Goal: Information Seeking & Learning: Learn about a topic

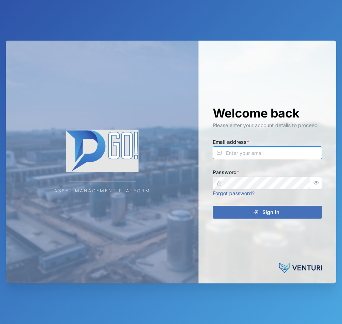
click at [290, 157] on input "Email address *" at bounding box center [267, 153] width 109 height 13
type input "[EMAIL_ADDRESS][PERSON_NAME][DOMAIN_NAME]"
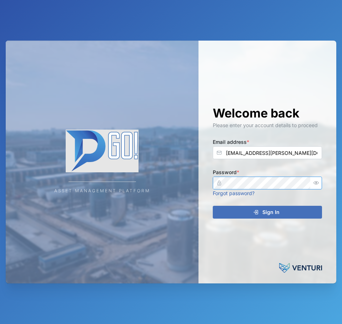
click at [213, 206] on button "Sign In" at bounding box center [267, 212] width 109 height 13
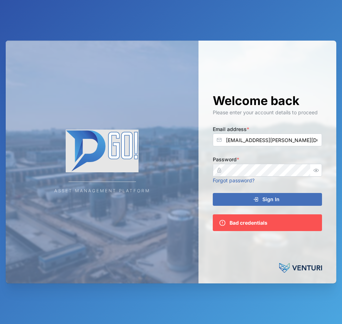
drag, startPoint x: 314, startPoint y: 176, endPoint x: 316, endPoint y: 171, distance: 4.8
click at [314, 175] on div at bounding box center [315, 170] width 11 height 13
click at [317, 171] on icon "button" at bounding box center [315, 170] width 5 height 5
click at [213, 193] on button "Sign In" at bounding box center [267, 199] width 109 height 13
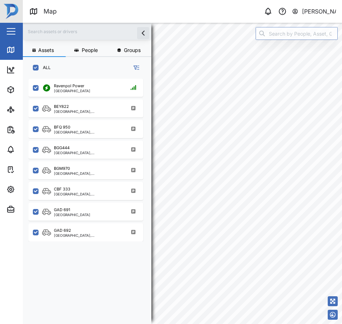
scroll to position [237, 112]
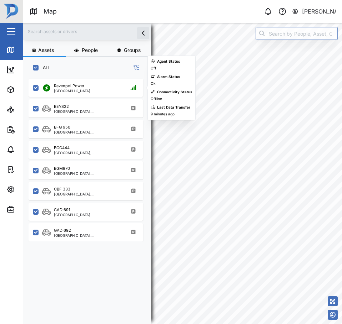
click at [74, 99] on div "BEY822 [GEOGRAPHIC_DATA], [GEOGRAPHIC_DATA]" at bounding box center [86, 107] width 114 height 21
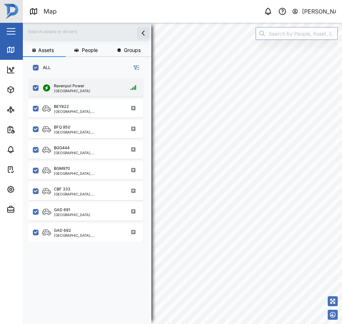
click at [74, 94] on div "Ravenpol Power [GEOGRAPHIC_DATA]" at bounding box center [86, 88] width 114 height 18
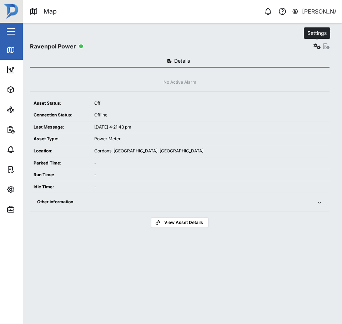
click at [314, 46] on icon "button" at bounding box center [316, 46] width 7 height 6
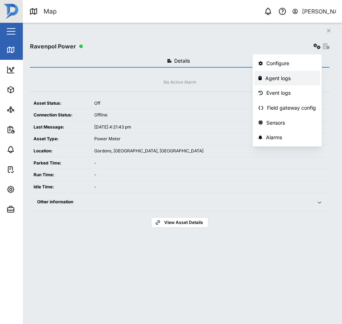
click at [301, 72] on link "Agent logs" at bounding box center [287, 78] width 66 height 15
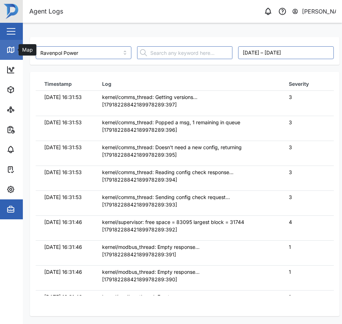
click at [18, 44] on link "Map" at bounding box center [46, 50] width 93 height 20
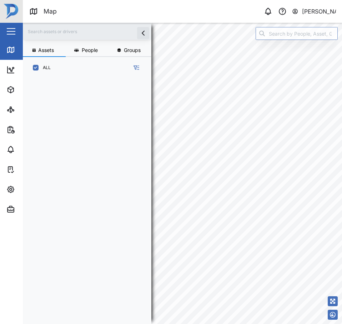
scroll to position [237, 112]
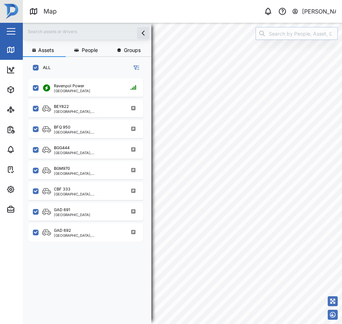
click at [297, 30] on input "search" at bounding box center [296, 33] width 82 height 13
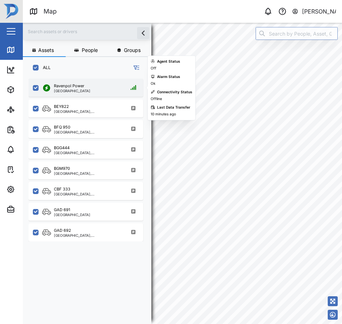
click at [102, 94] on div "Ravenpol Power [GEOGRAPHIC_DATA]" at bounding box center [86, 88] width 114 height 18
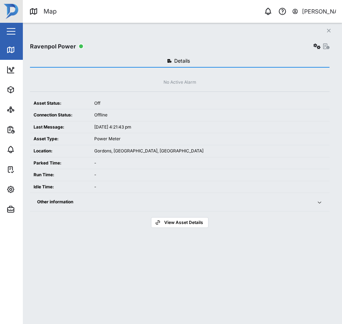
click at [256, 201] on div "Other information" at bounding box center [172, 202] width 271 height 7
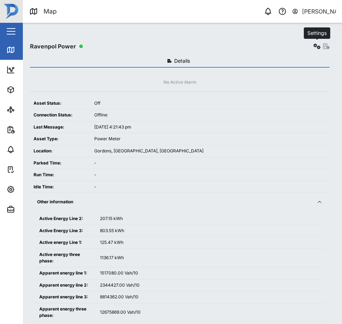
click at [317, 48] on icon "button" at bounding box center [316, 46] width 7 height 6
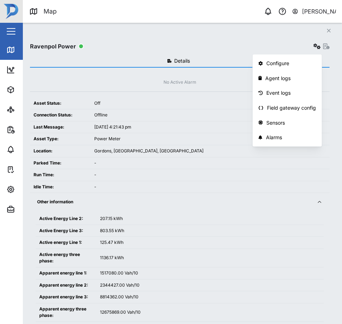
click at [216, 101] on div "Off" at bounding box center [209, 103] width 231 height 7
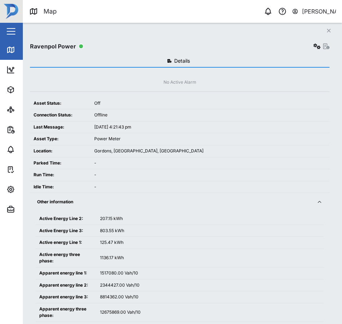
drag, startPoint x: 314, startPoint y: 41, endPoint x: 315, endPoint y: 44, distance: 3.7
click at [315, 44] on div "Ravenpol Power" at bounding box center [179, 44] width 299 height 14
click at [315, 44] on icon "button" at bounding box center [316, 46] width 7 height 6
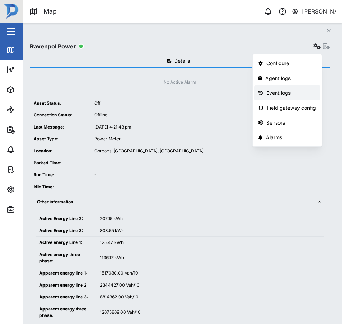
click at [285, 97] on link "Event logs" at bounding box center [287, 93] width 66 height 15
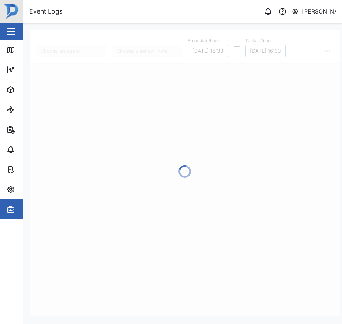
type input "Ravenpol Power"
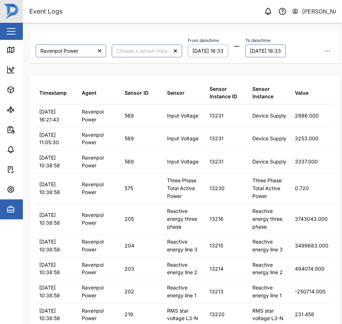
click at [188, 48] on button "[DATE] 16:33" at bounding box center [208, 51] width 40 height 13
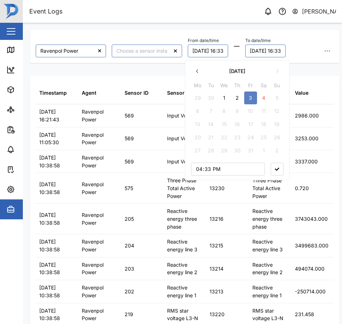
click at [195, 72] on button "button" at bounding box center [197, 71] width 13 height 13
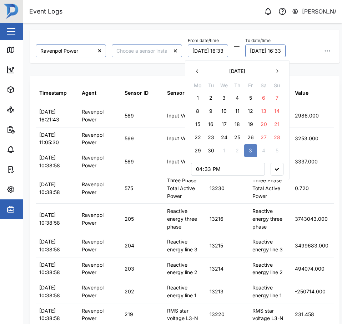
click at [195, 72] on icon "button" at bounding box center [197, 71] width 6 height 6
click at [281, 73] on button "button" at bounding box center [276, 71] width 13 height 13
click at [198, 124] on button "11" at bounding box center [197, 124] width 13 height 13
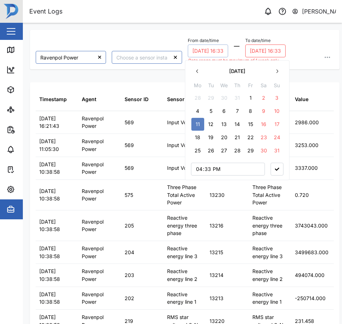
click at [210, 49] on button "[DATE] 16:33" at bounding box center [208, 51] width 40 height 13
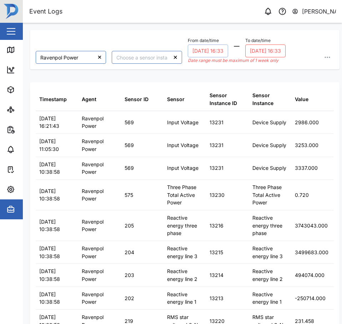
click at [210, 49] on button "[DATE] 16:33" at bounding box center [208, 51] width 40 height 13
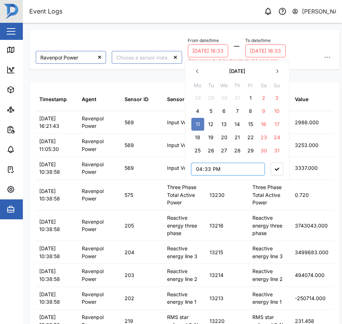
click at [199, 170] on input "16:33" at bounding box center [228, 169] width 74 height 13
type input "00:00"
click at [275, 165] on button "button" at bounding box center [276, 169] width 13 height 13
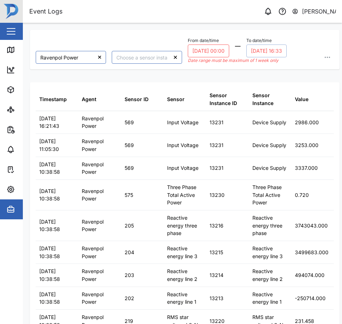
click at [266, 46] on button "[DATE] 16:33" at bounding box center [266, 51] width 40 height 13
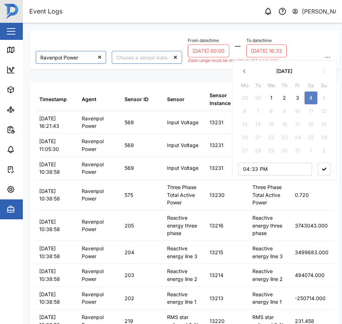
click at [247, 71] on icon "button" at bounding box center [244, 71] width 6 height 6
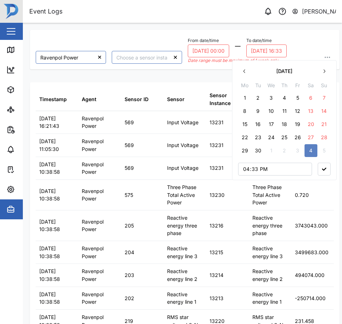
click at [237, 67] on div "[DATE] Mo Tu We Th Fr Sa Su 1 2 3 4 5 6 7 8 9 10 11 12 13 14 15 16 17 18 19 20 …" at bounding box center [284, 120] width 104 height 121
click at [247, 70] on button "button" at bounding box center [244, 71] width 13 height 13
click at [326, 124] on button "17" at bounding box center [323, 124] width 13 height 13
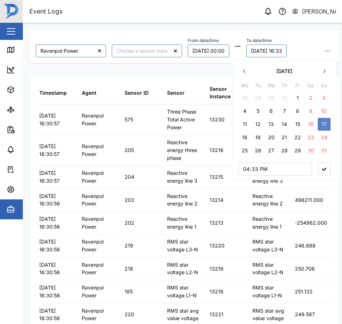
click at [249, 139] on button "18" at bounding box center [244, 137] width 13 height 13
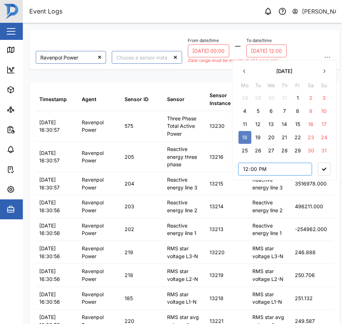
type input "00:00"
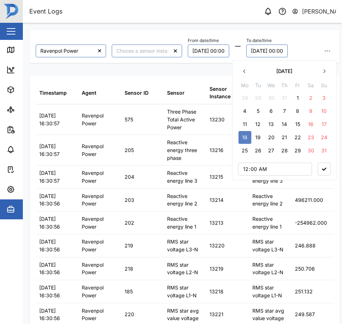
click at [327, 172] on button "button" at bounding box center [323, 169] width 13 height 13
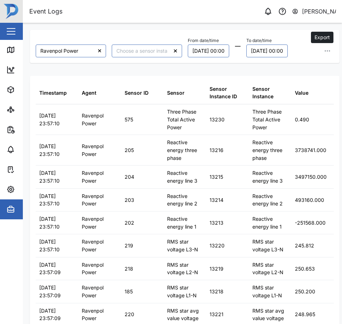
click at [324, 46] on button "button" at bounding box center [327, 51] width 13 height 13
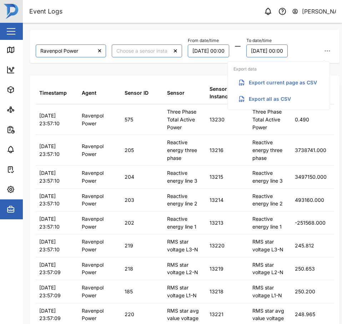
click at [295, 102] on button "Export all as CSV" at bounding box center [278, 99] width 90 height 13
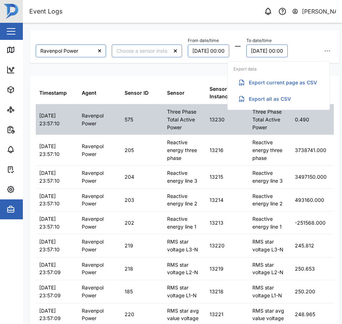
click at [166, 132] on div "Three Phase Total Active Power" at bounding box center [184, 119] width 42 height 30
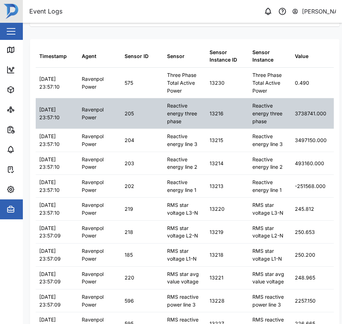
scroll to position [36, 0]
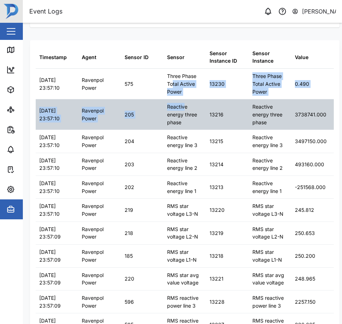
drag, startPoint x: 170, startPoint y: 82, endPoint x: 185, endPoint y: 106, distance: 29.0
click at [185, 107] on div "Reactive energy three phase" at bounding box center [184, 114] width 35 height 23
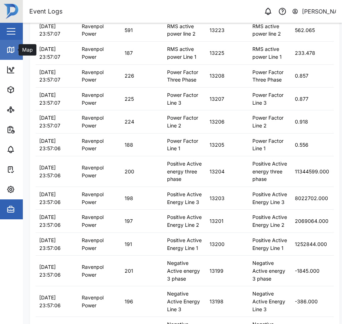
scroll to position [0, 0]
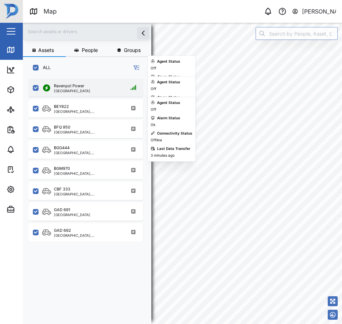
click at [86, 80] on div "Ravenpol Power Port Moresby" at bounding box center [86, 88] width 114 height 18
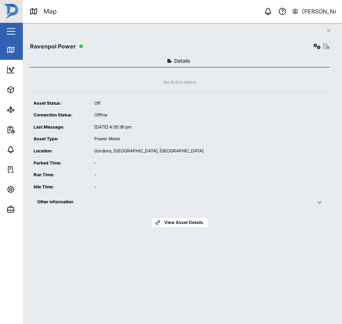
click at [299, 191] on td "-" at bounding box center [210, 187] width 239 height 12
click at [303, 201] on div "Other information" at bounding box center [172, 202] width 271 height 7
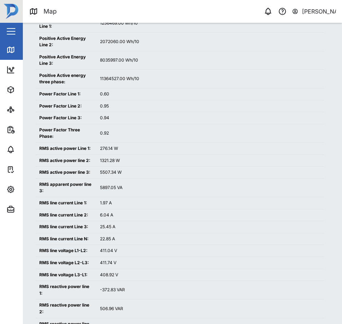
scroll to position [570, 0]
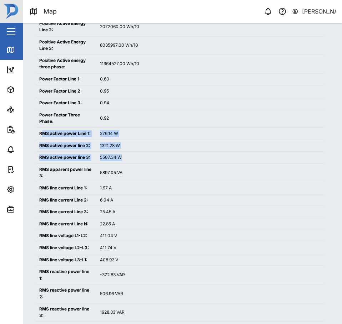
drag, startPoint x: 43, startPoint y: 131, endPoint x: 121, endPoint y: 160, distance: 83.4
click at [121, 160] on tbody "Active Energy Line 2: 207.15 kWh Active Energy Line 3: 803.55 kWh Active energy…" at bounding box center [180, 46] width 288 height 807
click at [121, 160] on div "5507.34 W" at bounding box center [210, 157] width 220 height 7
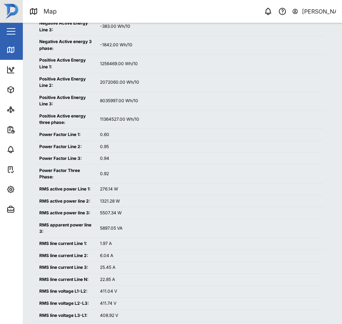
scroll to position [535, 0]
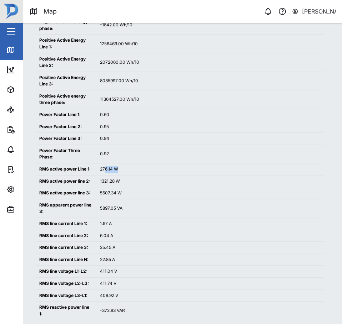
drag, startPoint x: 108, startPoint y: 169, endPoint x: 123, endPoint y: 172, distance: 15.2
click at [121, 171] on div "276.14 W" at bounding box center [210, 169] width 220 height 7
click at [123, 172] on div "276.14 W" at bounding box center [210, 169] width 220 height 7
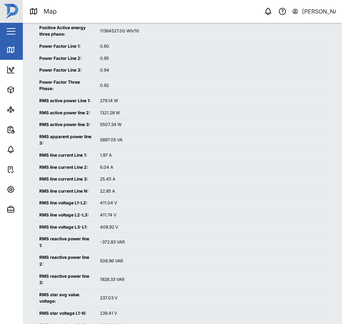
scroll to position [606, 0]
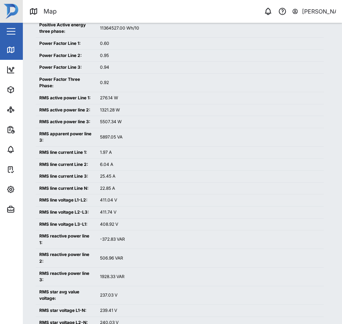
click at [107, 101] on div "276.14 W" at bounding box center [210, 98] width 220 height 7
copy div "276.14"
click at [127, 98] on div "276.14 W" at bounding box center [210, 98] width 220 height 7
click at [102, 108] on div "1321.28 W" at bounding box center [210, 110] width 220 height 7
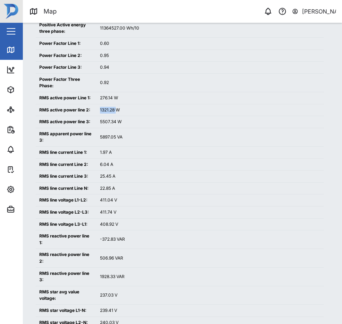
click at [102, 108] on div "1321.28 W" at bounding box center [210, 110] width 220 height 7
copy div "1321.28"
click at [103, 124] on div "5507.34 W" at bounding box center [210, 122] width 220 height 7
click at [103, 123] on div "5507.34 W" at bounding box center [210, 122] width 220 height 7
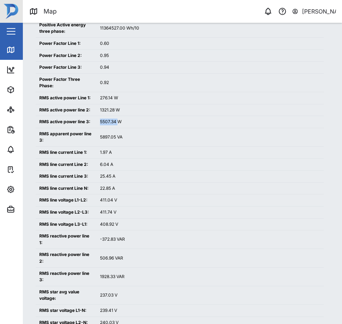
copy div "5507.34"
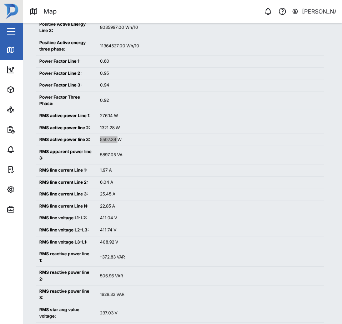
scroll to position [570, 0]
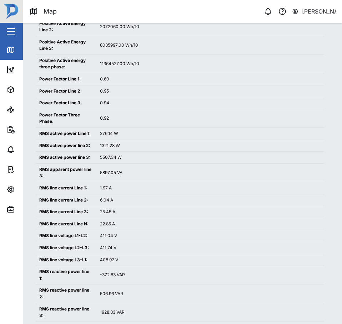
click at [132, 143] on div "1321.28 W" at bounding box center [210, 146] width 220 height 7
click at [104, 79] on div "0.60" at bounding box center [210, 79] width 220 height 7
copy div "0.60"
drag, startPoint x: 95, startPoint y: 85, endPoint x: 101, endPoint y: 89, distance: 8.1
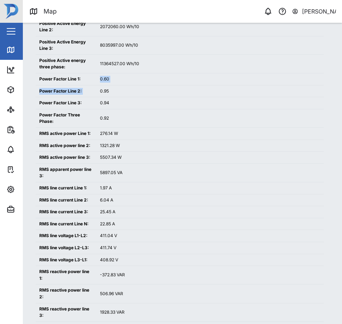
click at [97, 87] on tbody "Active Energy Line 2: 207.15 kWh Active Energy Line 3: 803.55 kWh Active energy…" at bounding box center [180, 46] width 288 height 807
click at [102, 90] on div "0.95" at bounding box center [210, 91] width 220 height 7
copy div "0.95"
click at [102, 115] on td "0.92" at bounding box center [209, 118] width 227 height 19
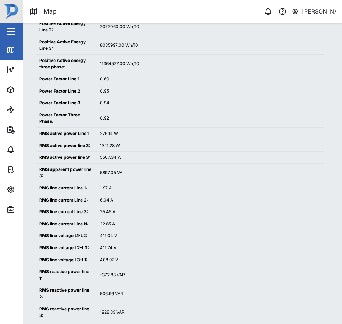
click at [103, 99] on td "0.94" at bounding box center [209, 103] width 227 height 12
copy div "0.94"
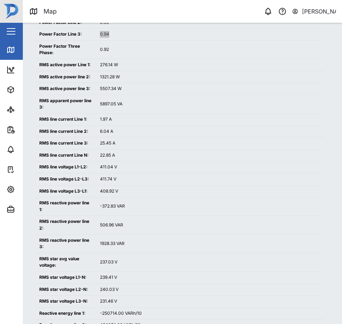
scroll to position [642, 0]
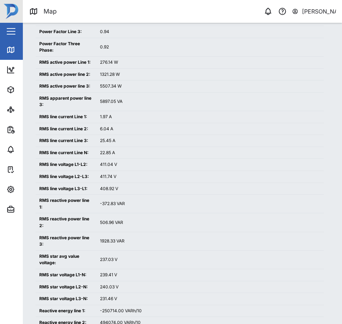
click at [107, 120] on div "1.97 A" at bounding box center [210, 117] width 220 height 7
click at [98, 114] on td "1.97 A" at bounding box center [209, 117] width 227 height 12
click at [101, 116] on div "1.97 A" at bounding box center [210, 117] width 220 height 7
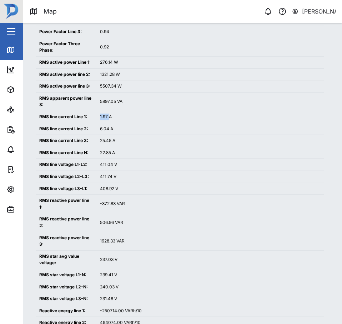
copy div "1.97"
click at [101, 126] on div "6.04 A" at bounding box center [210, 129] width 220 height 7
copy div "6.04"
click at [101, 140] on div "25.45 A" at bounding box center [210, 141] width 220 height 7
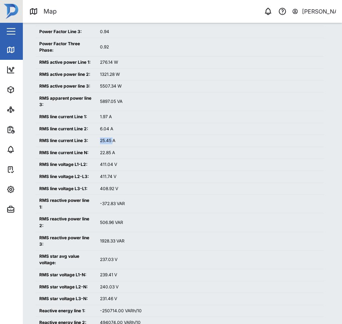
click at [101, 140] on div "25.45 A" at bounding box center [210, 141] width 220 height 7
copy div "25.45"
click at [126, 164] on div "411.04 V" at bounding box center [210, 165] width 220 height 7
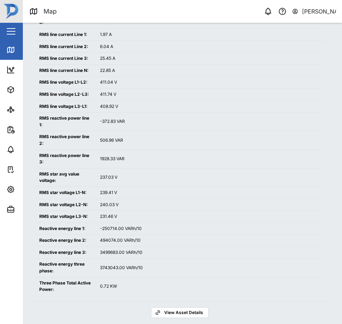
scroll to position [732, 0]
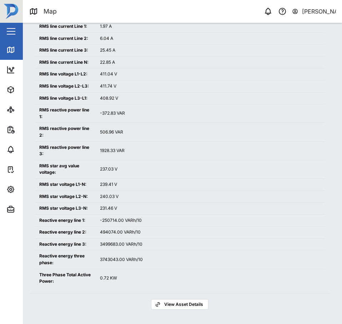
click at [104, 181] on div "239.41 V" at bounding box center [210, 184] width 220 height 7
copy div "239.41"
click at [106, 197] on div "240.03 V" at bounding box center [210, 197] width 220 height 7
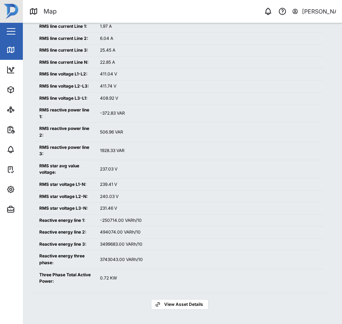
click at [106, 206] on td "231.46 V" at bounding box center [209, 209] width 227 height 12
click at [106, 206] on div "231.46 V" at bounding box center [210, 208] width 220 height 7
drag, startPoint x: 194, startPoint y: 119, endPoint x: 189, endPoint y: 117, distance: 5.1
click at [194, 119] on td "-372.83 VAR" at bounding box center [209, 113] width 227 height 19
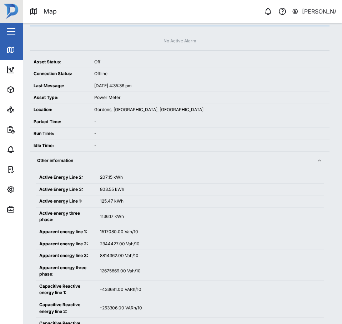
scroll to position [0, 0]
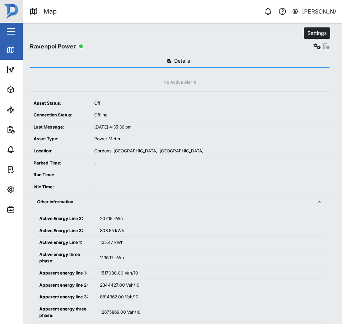
click at [316, 41] on div "Settings" at bounding box center [320, 46] width 17 height 10
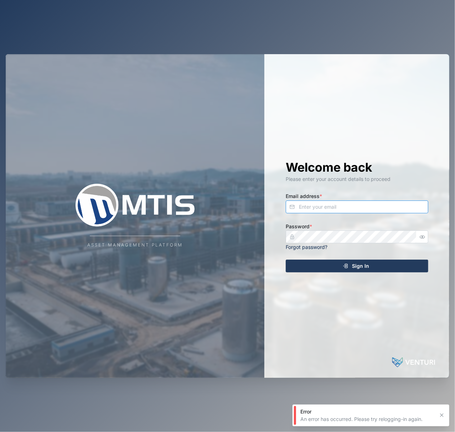
click at [338, 209] on input "Email address *" at bounding box center [357, 207] width 143 height 13
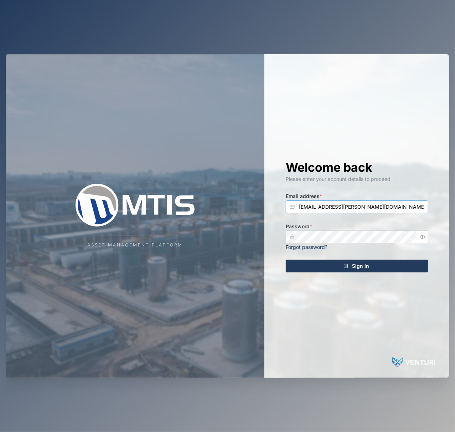
type input "[EMAIL_ADDRESS][PERSON_NAME][DOMAIN_NAME]"
click at [286, 260] on button "Sign In" at bounding box center [357, 266] width 143 height 13
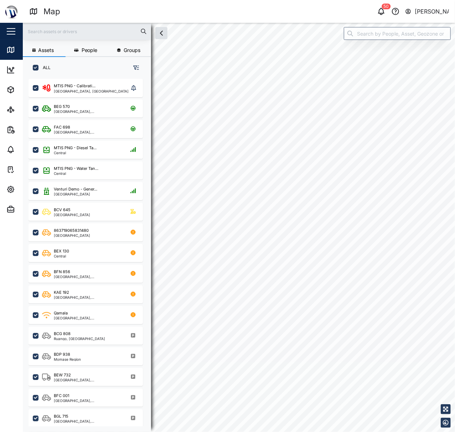
checkbox input "true"
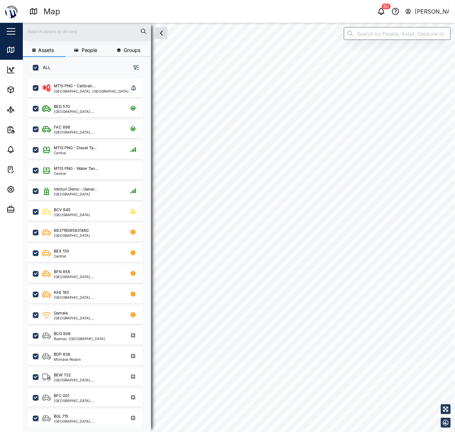
checkbox input "true"
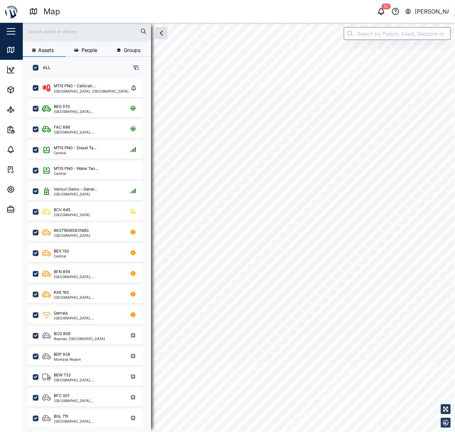
checkbox input "true"
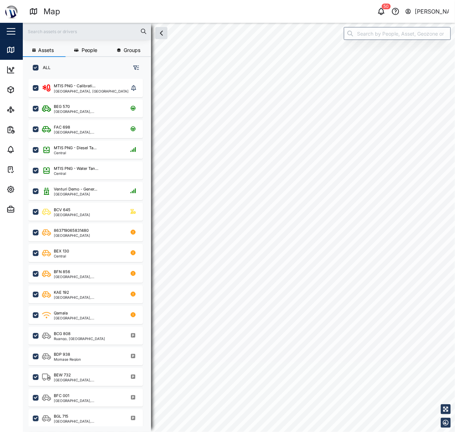
checkbox input "true"
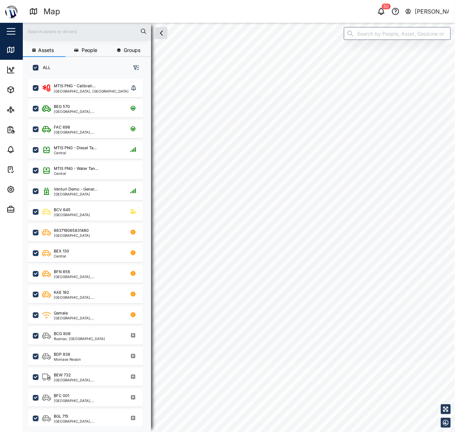
checkbox input "true"
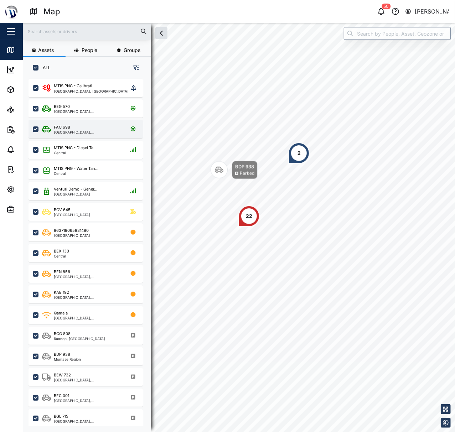
scroll to position [343, 110]
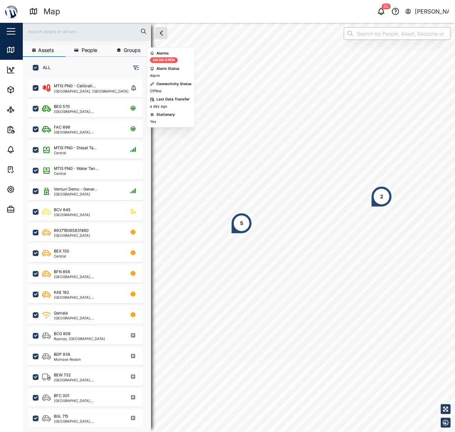
click at [395, 35] on input "search" at bounding box center [397, 33] width 107 height 13
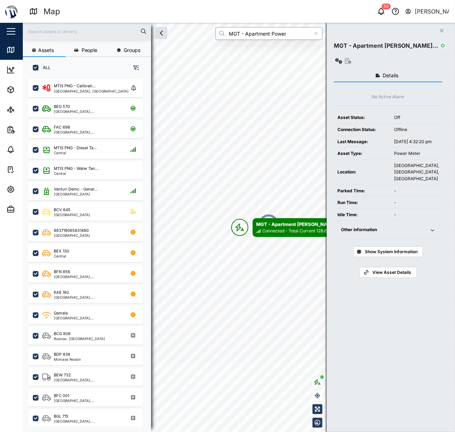
type input "MGT - Apartment Power"
click at [407, 227] on div "Other information" at bounding box center [381, 230] width 80 height 7
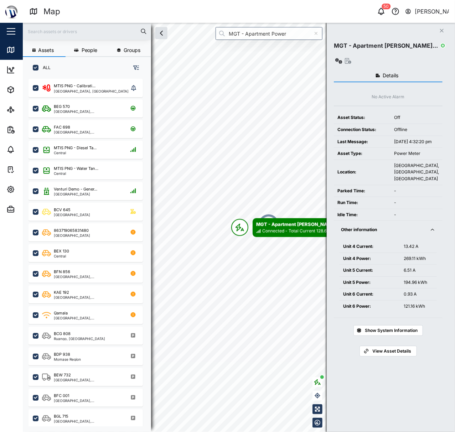
click at [407, 227] on div "Other information" at bounding box center [381, 230] width 80 height 7
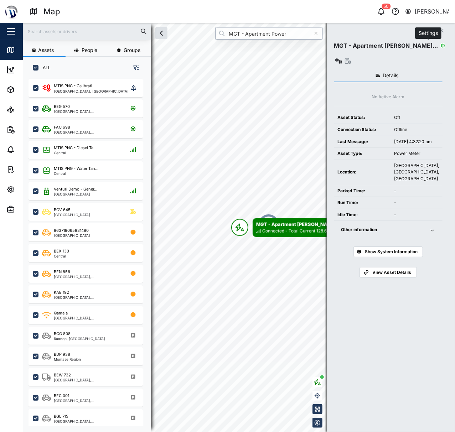
click at [343, 58] on icon "button" at bounding box center [339, 61] width 7 height 6
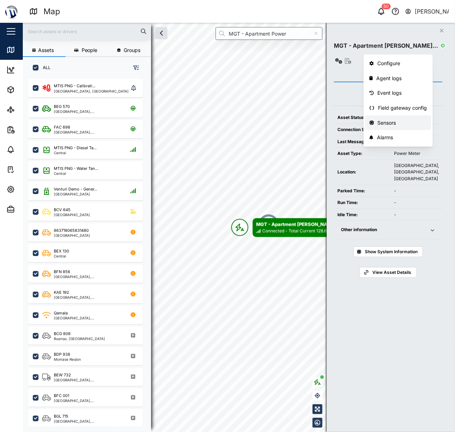
click at [406, 120] on div "Sensors" at bounding box center [403, 123] width 50 height 8
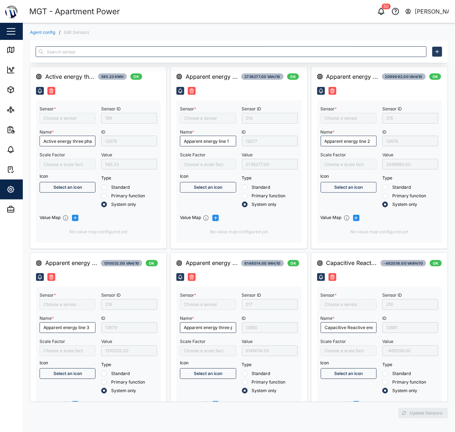
type input "Active energy three phase"
type input "/10000"
type input "Apparent energy line 3"
type input "Capacitive Reactive energy line 2"
type input "Frequency"
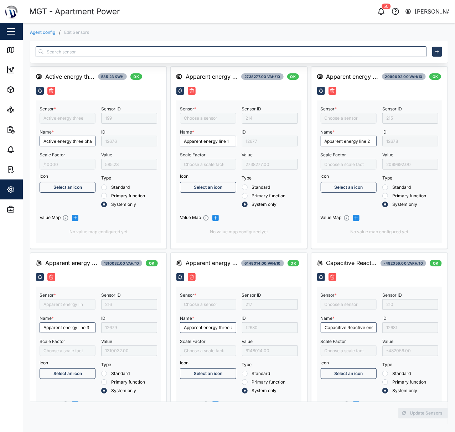
type input "Apparent energy three phase"
type input "Apparent energy line 1"
type input "Inductive Reactive energy line 3"
type input "Capacitive Reactive energy three phase"
type input "Apparent energy line 2"
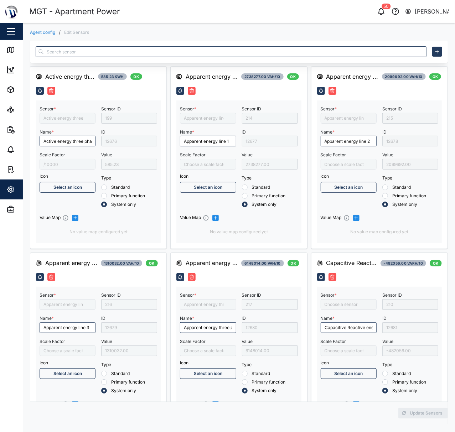
type input "Capacitive Reactive energy line 3"
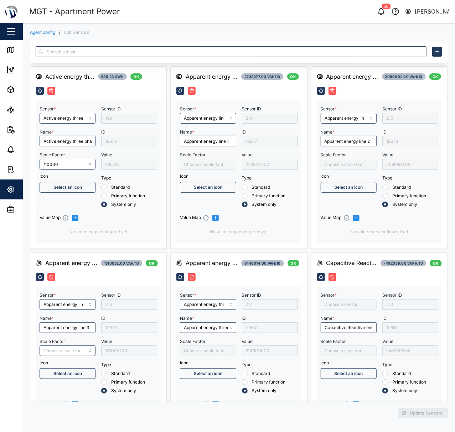
type input "Negative Active Energy Line 1"
type input "Inductive Reactive energy line 2"
type input "Inductive Reactive energy line 1"
type input "Inductive Reactive energy three phase"
type input "Capacitive Reactive energy line 1"
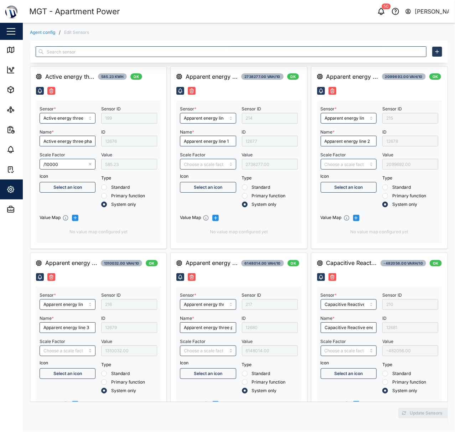
click at [42, 34] on link "Agent config" at bounding box center [42, 32] width 25 height 4
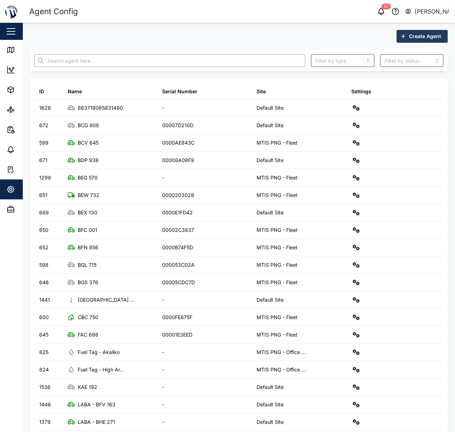
click at [227, 66] on input "text" at bounding box center [169, 60] width 271 height 13
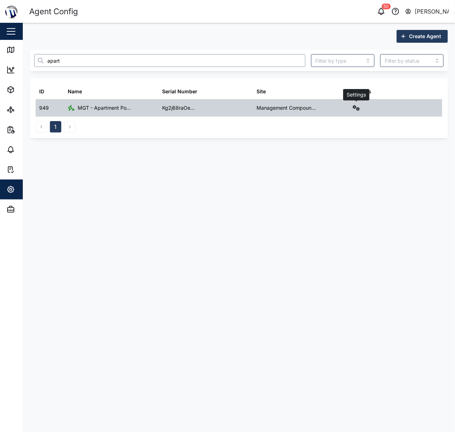
type input "apart"
click at [354, 107] on icon "button" at bounding box center [356, 108] width 7 height 6
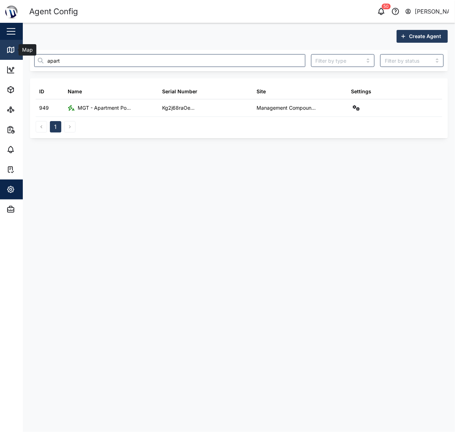
click at [13, 55] on link "Map" at bounding box center [46, 50] width 93 height 20
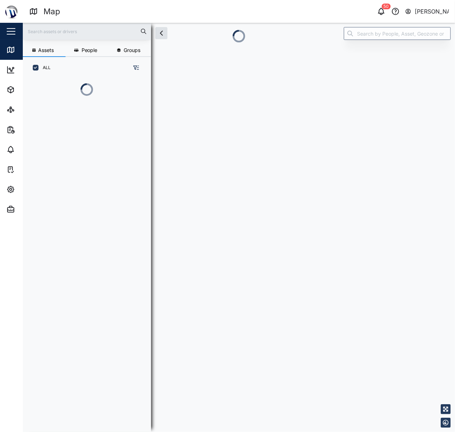
scroll to position [7, 7]
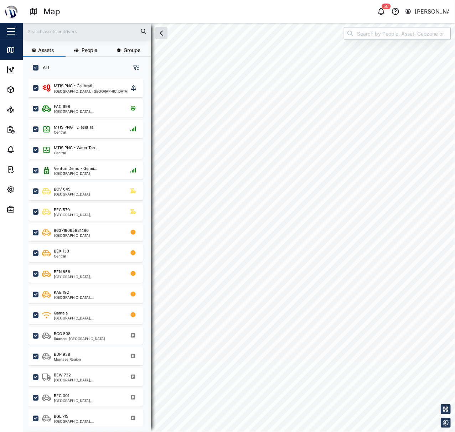
click at [416, 36] on input "search" at bounding box center [397, 33] width 107 height 13
checkbox input "true"
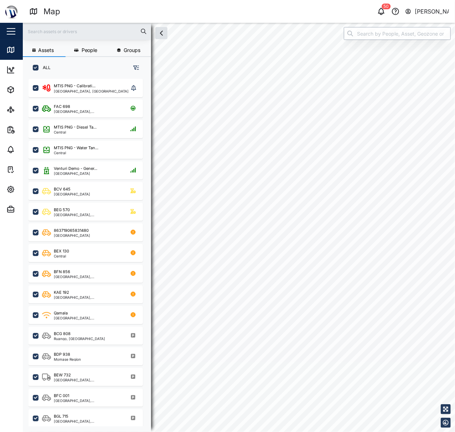
checkbox input "true"
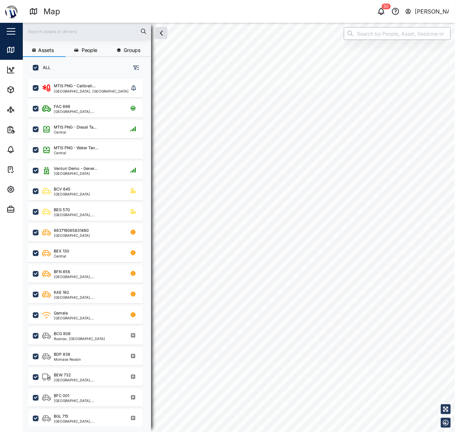
checkbox input "true"
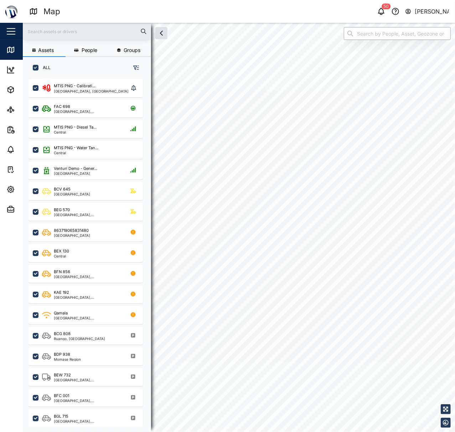
checkbox input "true"
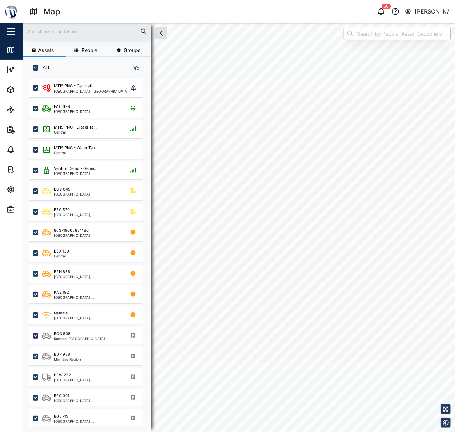
checkbox input "true"
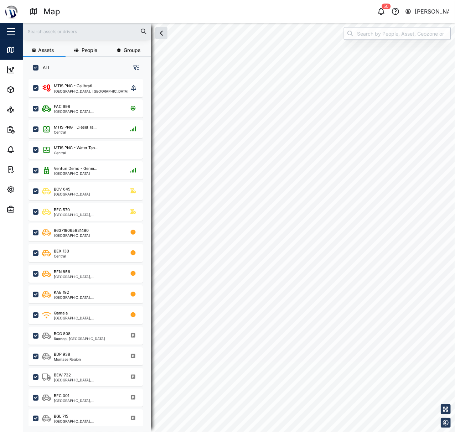
checkbox input "true"
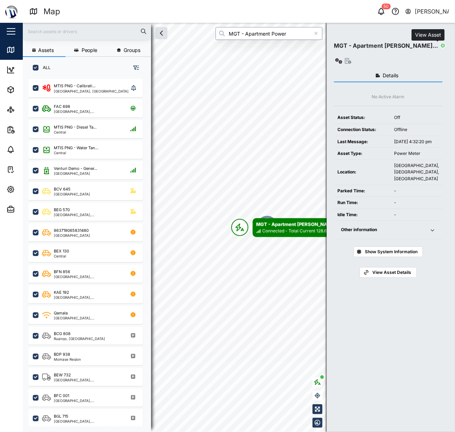
type input "MGT - Apartment Power"
click at [352, 58] on icon "button" at bounding box center [348, 61] width 6 height 6
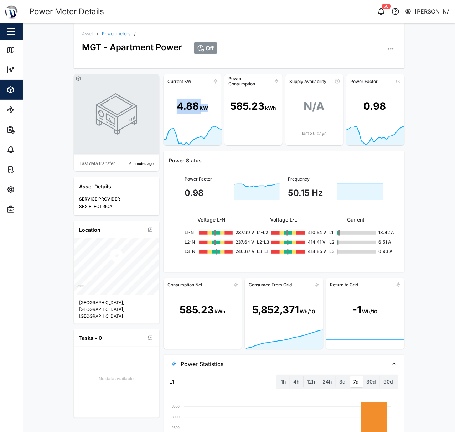
drag, startPoint x: 201, startPoint y: 106, endPoint x: 213, endPoint y: 107, distance: 11.8
click at [211, 106] on div "4.88 KW" at bounding box center [193, 106] width 58 height 39
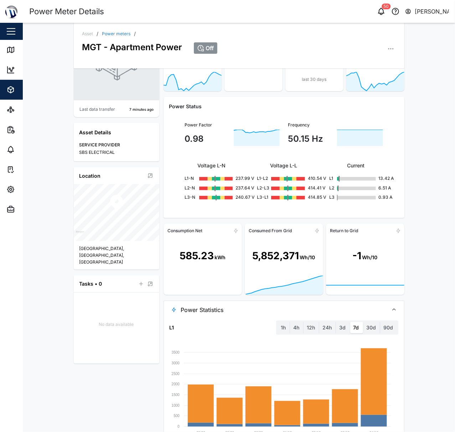
scroll to position [53, 0]
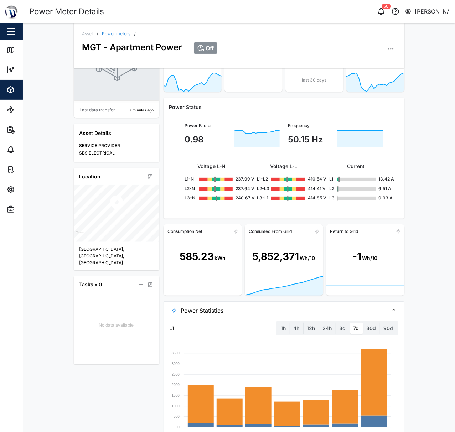
click at [298, 318] on span "Power Statistics" at bounding box center [282, 311] width 202 height 18
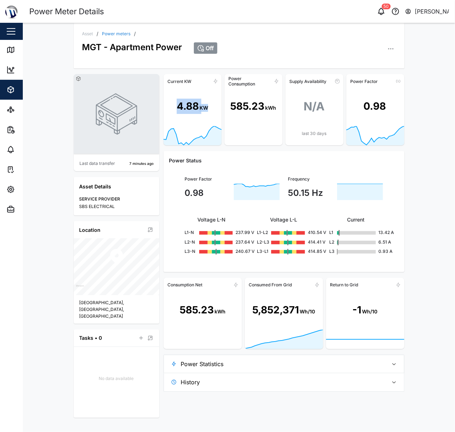
scroll to position [0, 0]
click at [322, 369] on span "Power Statistics" at bounding box center [282, 364] width 202 height 18
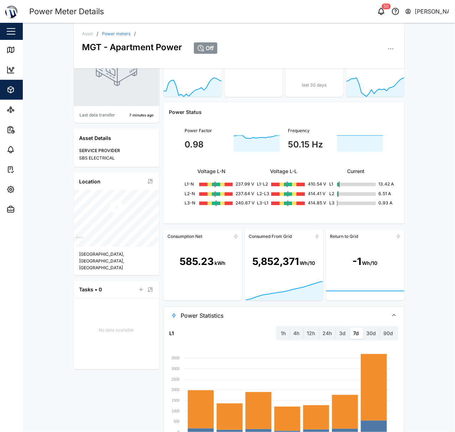
scroll to position [47, 0]
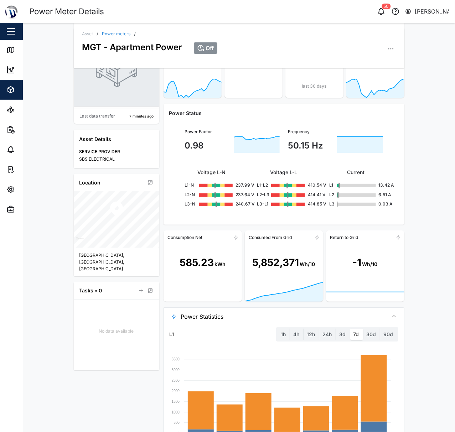
click at [251, 319] on span "Power Statistics" at bounding box center [282, 317] width 202 height 18
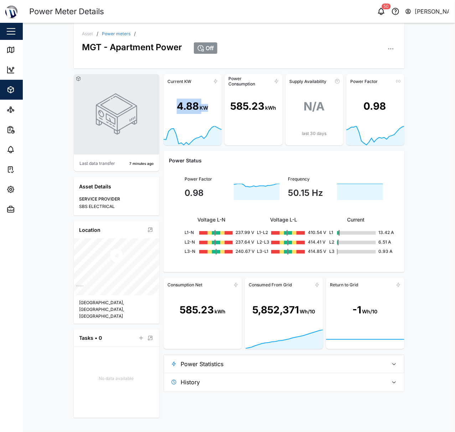
scroll to position [0, 0]
click at [394, 45] on button "button" at bounding box center [391, 49] width 10 height 10
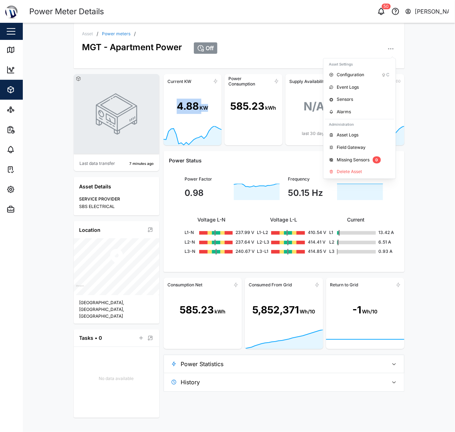
click at [394, 45] on button "button" at bounding box center [391, 49] width 10 height 10
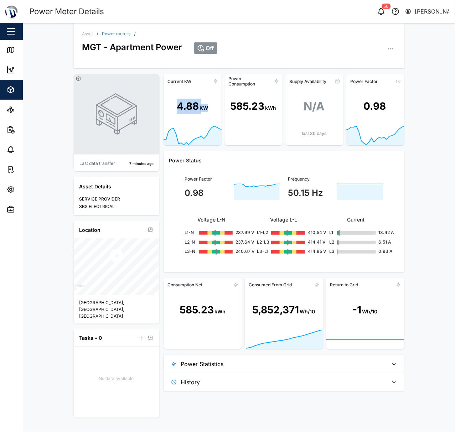
click at [394, 45] on button "button" at bounding box center [391, 49] width 10 height 10
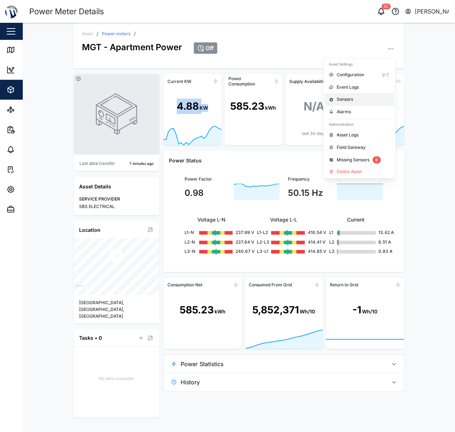
click at [351, 97] on div "Sensors" at bounding box center [363, 99] width 53 height 7
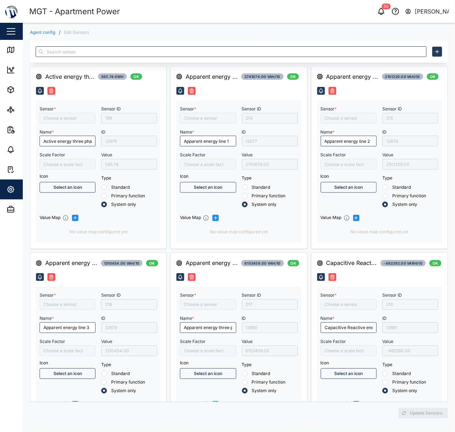
type input "/10000"
type input "Capacitive Reactive energy line 3"
type input "Active energy three phase"
type input "Inductive Reactive energy line 1"
type input "Apparent energy line 3"
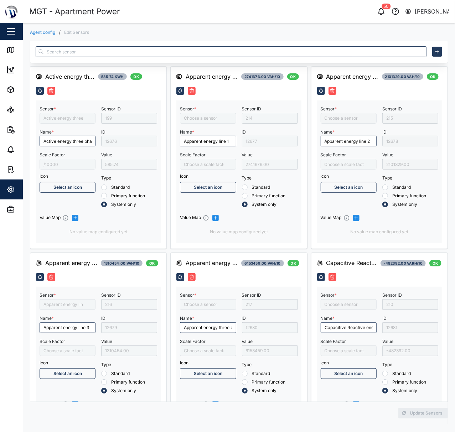
type input "Apparent energy line 2"
type input "Apparent energy line 1"
type input "Apparent energy three phase"
type input "Inductive Reactive energy three phase"
type input "Frequency"
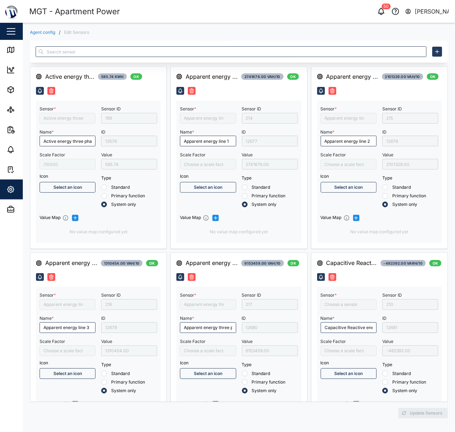
type input "Inductive Reactive energy line 3"
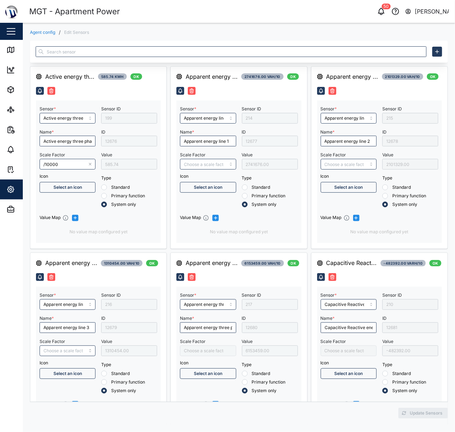
type input "Capacitive Reactive energy line 1"
type input "Capacitive Reactive energy three phase"
type input "Inductive Reactive energy line 2"
type input "Negative Active Energy Line 1"
type input "Capacitive Reactive energy line 2"
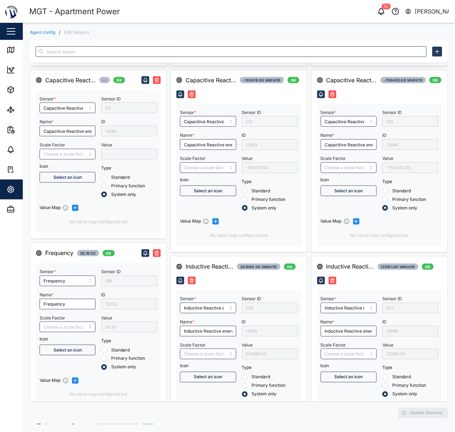
scroll to position [380, 0]
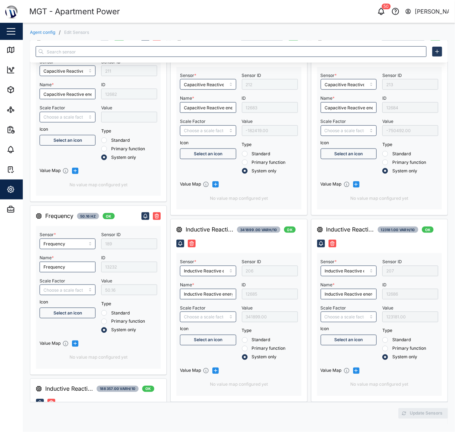
radio input "true"
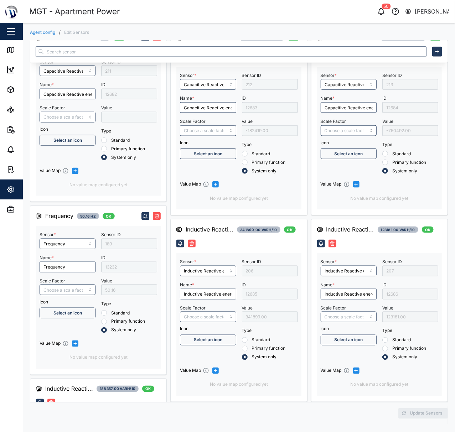
radio input "true"
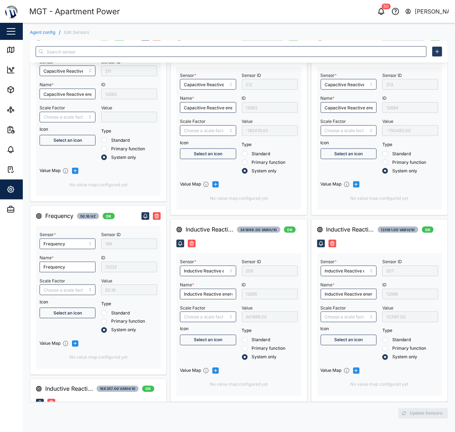
radio input "true"
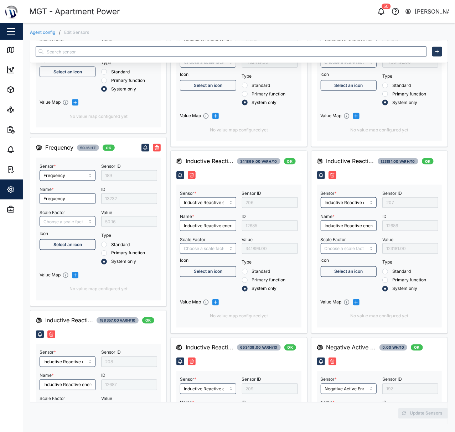
type input "Positive Active Energy Line 1"
type input "RMS active power line 3"
type input "Negative Active Energy Line 2"
type input "Positive Active energy three phase"
type input "RMS line current Line N"
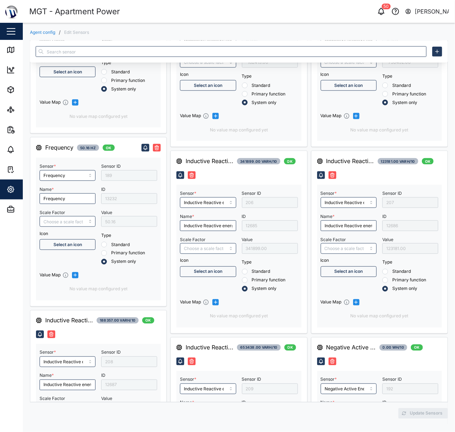
type input "RMS active power line 2"
type input "Positive Active Energy Line 2"
type input "Power Factor Three Phase"
type input "Negative Active energy 3 phase"
type input "Negative Active Energy Line 3"
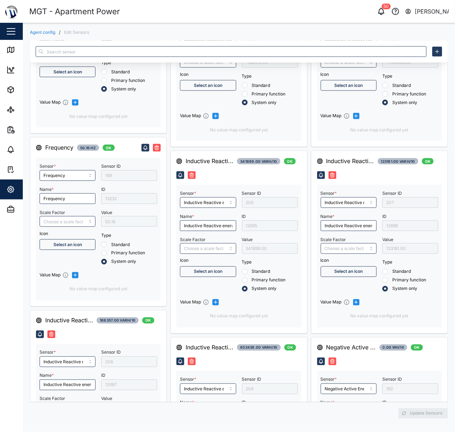
type input "Power Factor Line 1"
type input "Positive Active Energy Line 3"
type input "Power Factor Line 2"
type input "RMS active power Line 1"
type input "Power Factor Line 3"
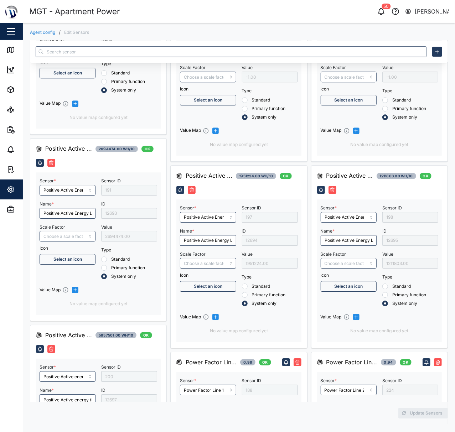
scroll to position [1046, 0]
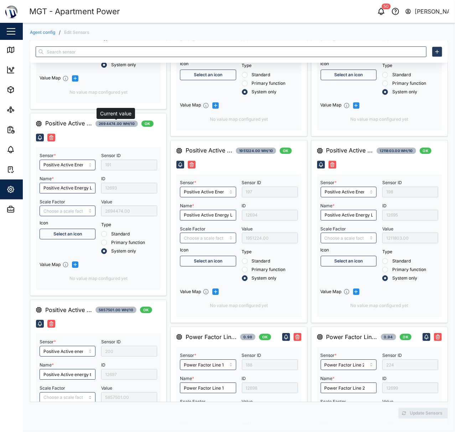
click at [107, 126] on span "2694474.00 Wh/10" at bounding box center [117, 124] width 36 height 6
click at [106, 124] on span "2694474.00 Wh/10" at bounding box center [117, 124] width 36 height 6
click at [122, 123] on span "2694474.00 Wh/10" at bounding box center [117, 124] width 36 height 6
click at [240, 169] on div "Positive Active ... 1951224.00 Wh/10 OK" at bounding box center [238, 157] width 125 height 22
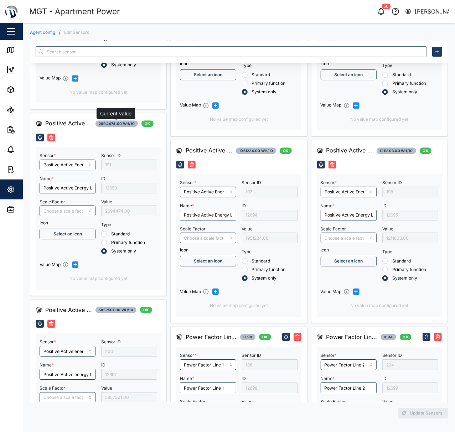
click at [106, 123] on span "2694474.00 Wh/10" at bounding box center [117, 124] width 36 height 6
click at [98, 121] on div "Positive Active ... 2694474.00 Wh/10 OK" at bounding box center [95, 123] width 118 height 9
click at [106, 123] on span "2694474.00 Wh/10" at bounding box center [117, 124] width 36 height 6
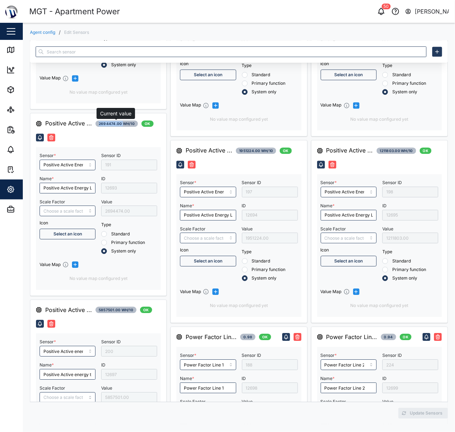
copy span "2694474.00"
click at [247, 154] on span "1951224.00 Wh/10" at bounding box center [256, 151] width 34 height 6
copy span "1951224.00"
click at [404, 155] on div "Positive Active ... 1211803.00 Wh/10 OK" at bounding box center [374, 150] width 115 height 9
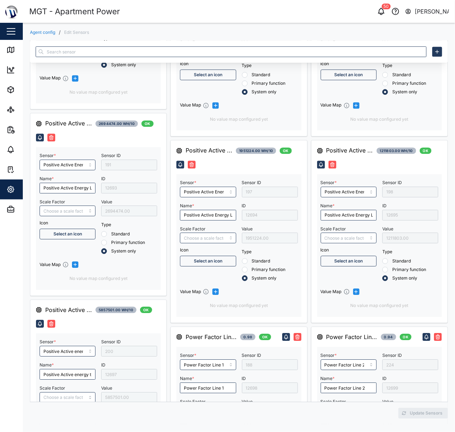
click at [383, 154] on span "1211803.00 Wh/10" at bounding box center [396, 151] width 33 height 6
copy span "1211803.00"
click at [105, 313] on span "5857501.00 Wh/10" at bounding box center [116, 310] width 35 height 6
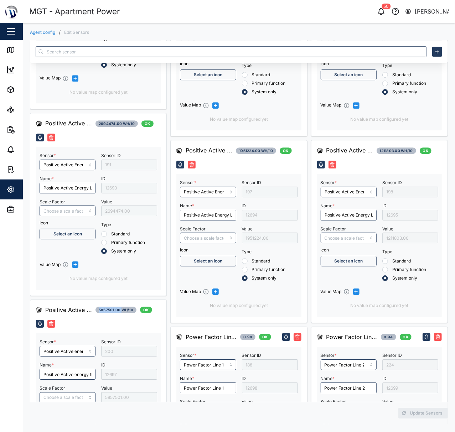
copy span "5857501.00"
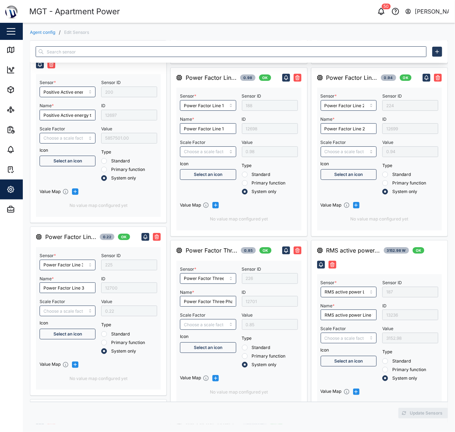
type input "RMS line voltage L1-L2"
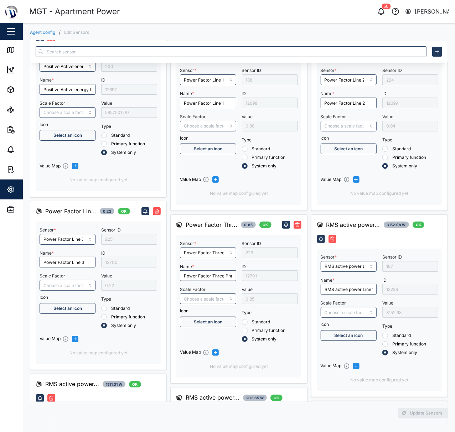
type input "RMS star voltage L3-N"
type input "RMS reactive power line 3"
type input "Three Phase Total Active Power"
type input "/1000"
type input "RMS line voltage L3-L1"
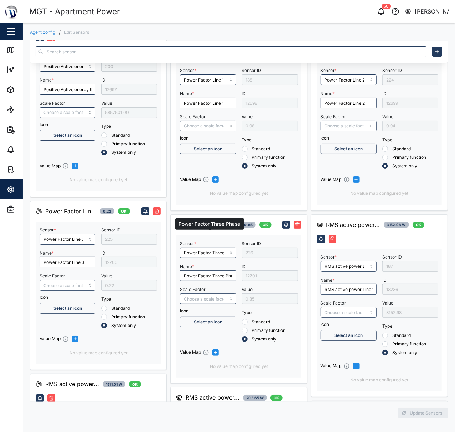
type input "RMS star voltage L1-N"
type input "RMS line voltage L2-L3"
type input "Reactive energy three phase"
type input "RMS star voltage L2-N"
type input "Reactive energy line 2"
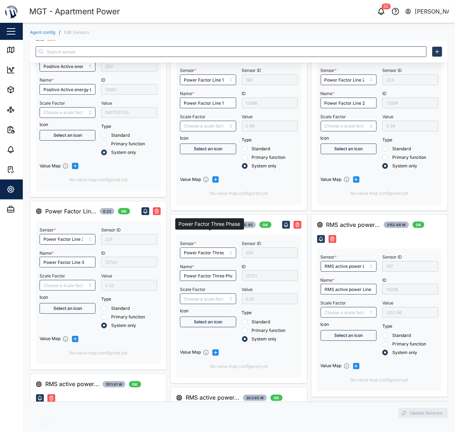
type input "RMS reactive power line 1"
type input "Reactive energy line 3"
type input "RMS star avg value voltage"
type input "RMS reactive power line 2"
type input "Reactive energy line 1"
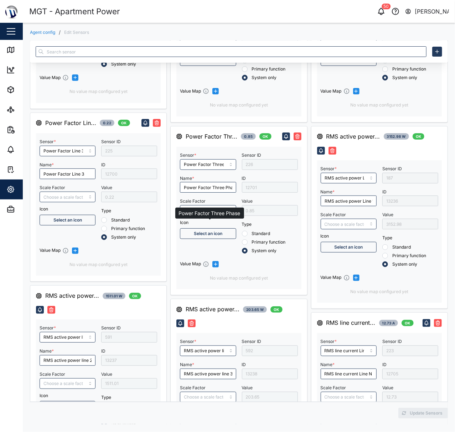
scroll to position [1426, 0]
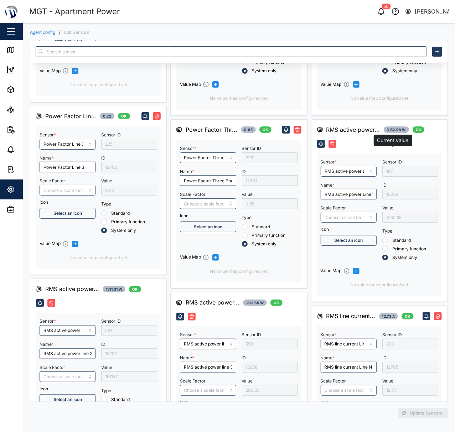
click at [384, 133] on div "3152.98 W" at bounding box center [396, 130] width 25 height 6
click at [349, 134] on div "RMS active power..." at bounding box center [354, 130] width 54 height 9
click at [388, 133] on span "3152.98 W" at bounding box center [396, 130] width 19 height 6
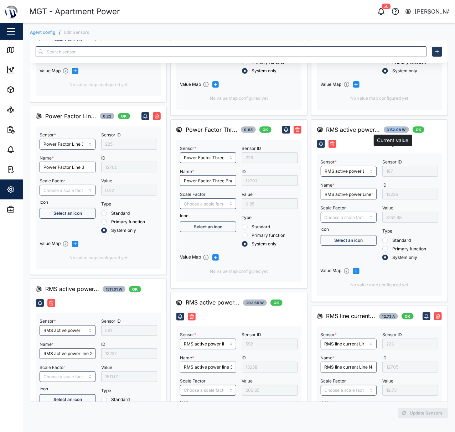
click at [388, 133] on span "3152.98 W" at bounding box center [396, 130] width 19 height 6
copy span "3152.98"
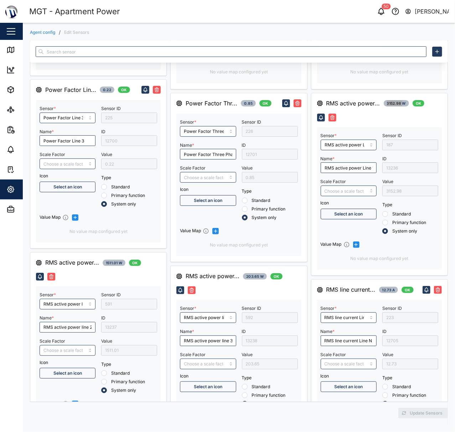
scroll to position [1474, 0]
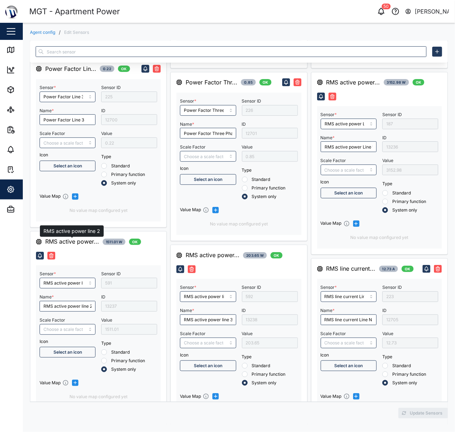
click at [72, 242] on div "RMS active power..." at bounding box center [72, 241] width 54 height 9
click at [109, 245] on span "1511.01 W" at bounding box center [114, 242] width 16 height 6
copy span "1511.01"
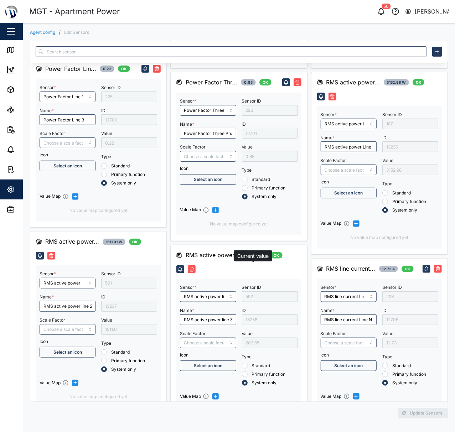
click at [249, 258] on span "203.65 W" at bounding box center [254, 256] width 17 height 6
copy span "203.65"
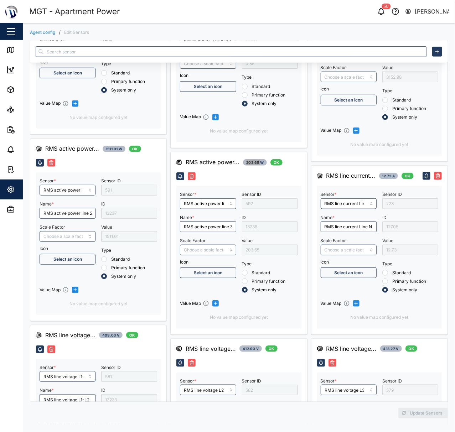
scroll to position [1569, 0]
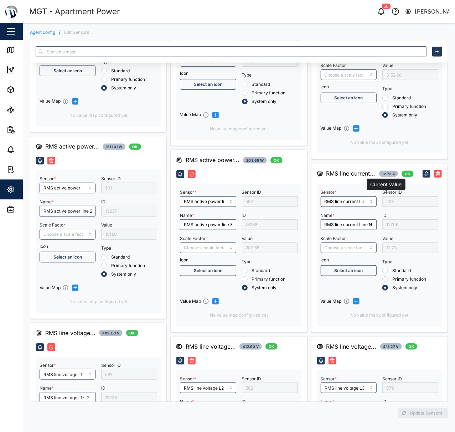
click at [384, 177] on span "12.73 A" at bounding box center [389, 174] width 13 height 6
copy span "12.73"
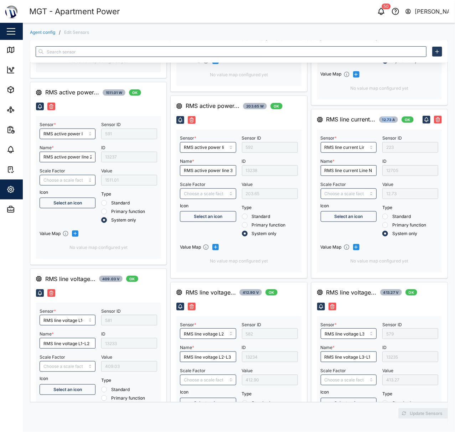
scroll to position [1711, 0]
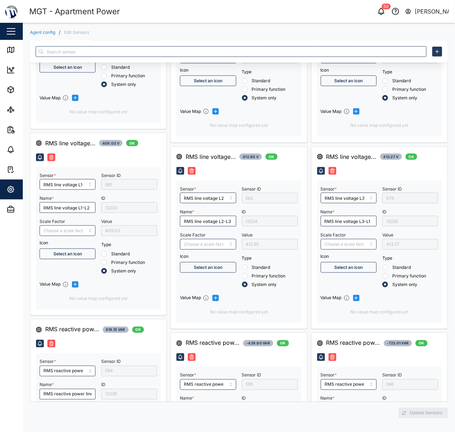
type input "Active energy Line 1"
type input "Active Energy Line 3"
type input "RMS line current Line 1"
type input "RMS line current Line 3"
type input "Active Energy Line 2"
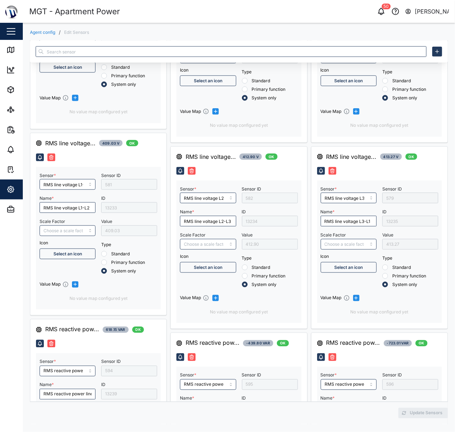
type input "/10000"
type input "RMS line current Line 2"
type input "/10000"
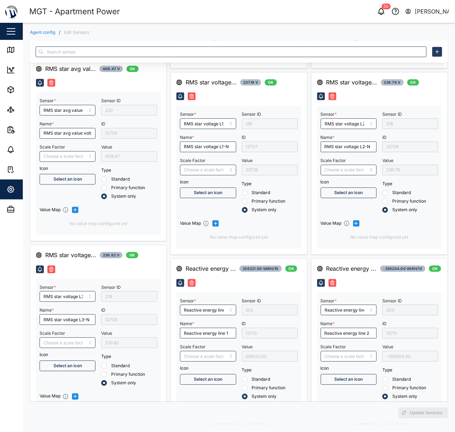
scroll to position [2187, 0]
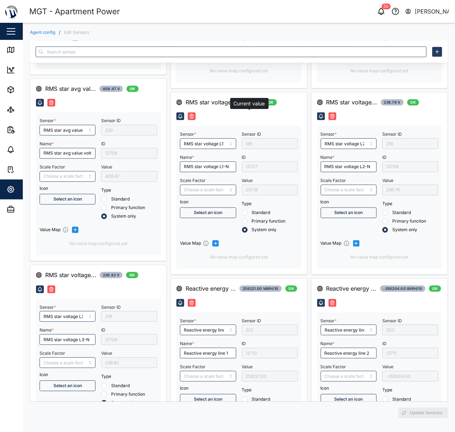
click at [245, 105] on span "237.18 V" at bounding box center [251, 102] width 15 height 6
copy span "237.18"
click at [388, 105] on span "236.76 V" at bounding box center [392, 102] width 16 height 6
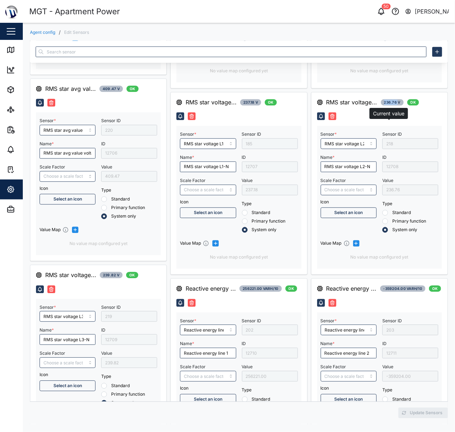
copy span "236.76"
click at [116, 278] on span "239.82 V" at bounding box center [111, 275] width 16 height 6
click at [109, 277] on span "239.82 V" at bounding box center [111, 275] width 16 height 6
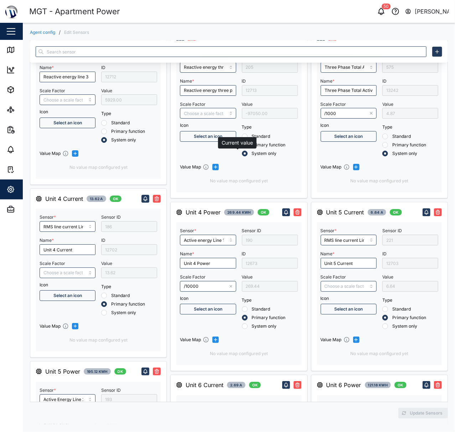
scroll to position [2615, 0]
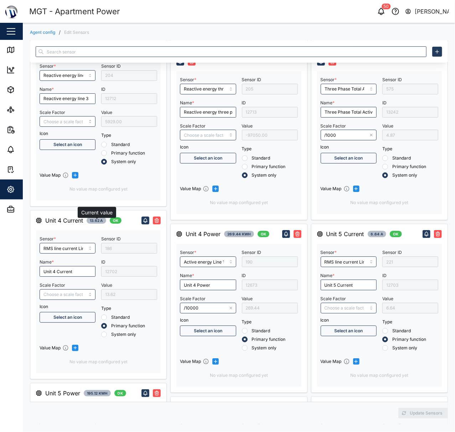
click at [93, 224] on span "13.62 A" at bounding box center [96, 221] width 13 height 6
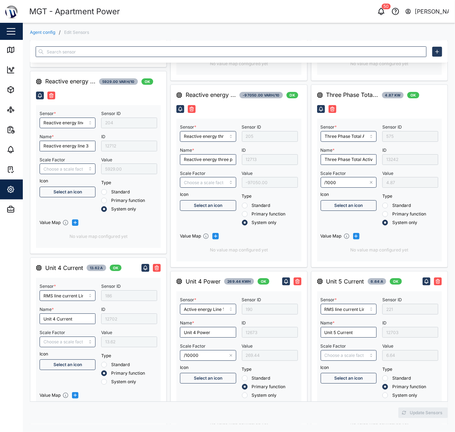
click at [247, 142] on div "205" at bounding box center [270, 136] width 56 height 11
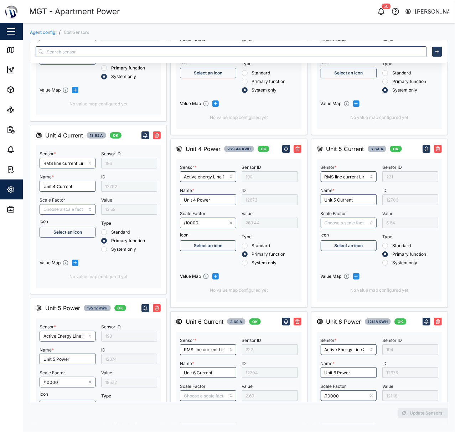
scroll to position [2710, 0]
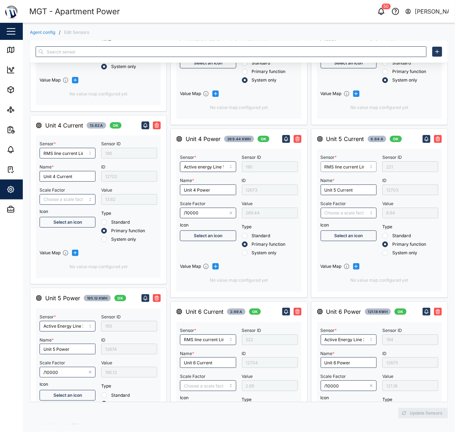
click at [358, 172] on input "RMS line current Line 2" at bounding box center [349, 167] width 56 height 11
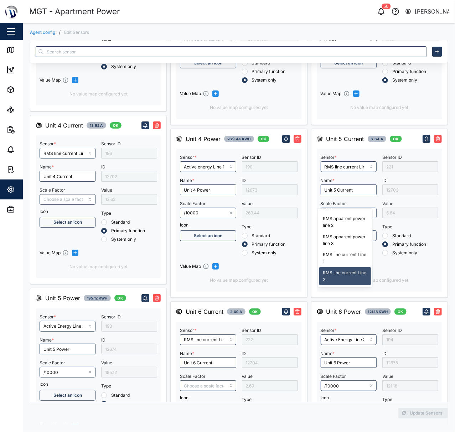
click at [352, 184] on div "Sensor * RMS line current Line 2 Name * Unit 5 Current Scale Factor Icon Select…" at bounding box center [349, 204] width 62 height 109
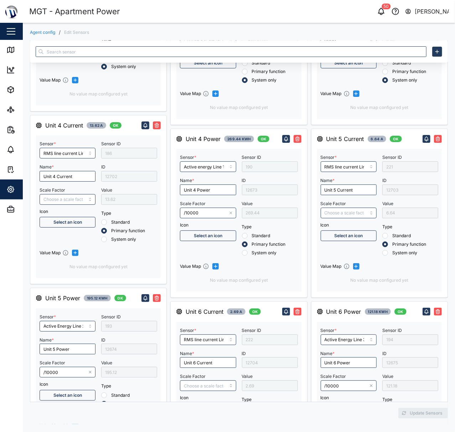
click at [342, 183] on div "Sensor * RMS line current Line 2 Name * Unit 5 Current Scale Factor Icon Select…" at bounding box center [349, 204] width 62 height 109
click at [346, 172] on input "RMS line current Line 2" at bounding box center [349, 167] width 56 height 11
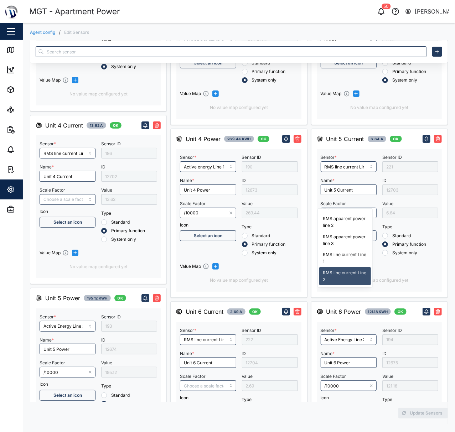
click at [347, 179] on div "Unit 5 Current 6.64 A OK Sensor * RMS line current Line 2 Name * Unit 5 Current…" at bounding box center [379, 213] width 125 height 157
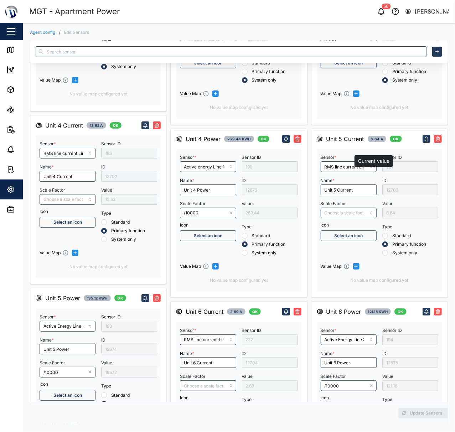
click at [372, 142] on span "6.64 A" at bounding box center [377, 139] width 12 height 6
click at [88, 127] on div "13.62 A" at bounding box center [97, 125] width 20 height 6
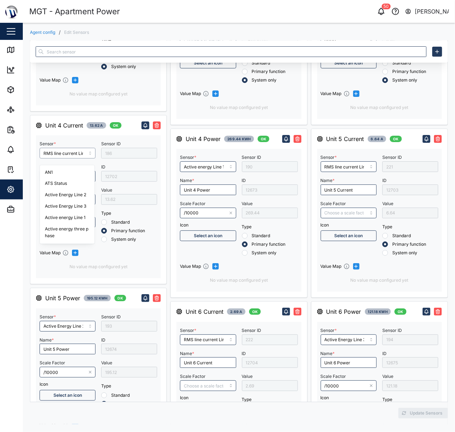
click at [77, 153] on input "RMS line current Line 1" at bounding box center [68, 153] width 56 height 11
click at [78, 138] on div "Unit 4 Current 13.62 A OK Sensor * RMS line current Line 1 Name * Unit 4 Curren…" at bounding box center [98, 199] width 125 height 157
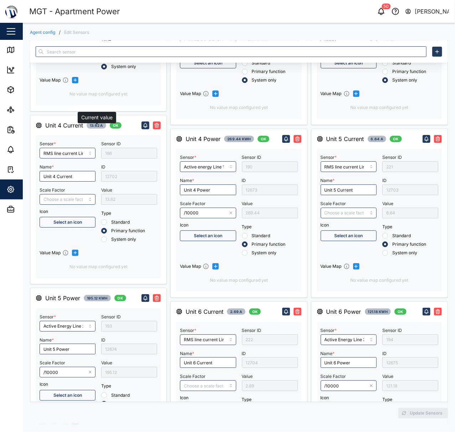
click at [93, 128] on span "13.62 A" at bounding box center [96, 126] width 13 height 6
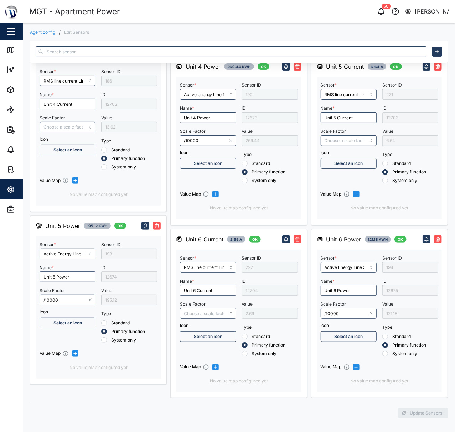
scroll to position [2805, 0]
click at [93, 223] on span "195.12 kWh" at bounding box center [97, 226] width 21 height 6
click at [224, 235] on div "Unit 6 Current 2.69 A OK" at bounding box center [218, 239] width 85 height 9
click at [237, 237] on span "2.69 A" at bounding box center [236, 240] width 12 height 6
click at [236, 237] on span "2.69 A" at bounding box center [236, 240] width 12 height 6
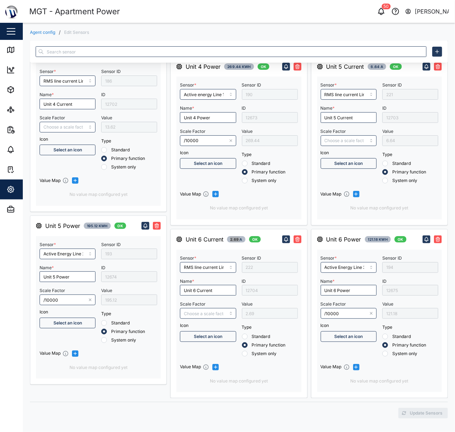
scroll to position [2816, 0]
click at [363, 246] on div "Unit 6 Power 121.18 kWh OK Sensor * Active Energy Line 3 Name * Unit 6 Power Sc…" at bounding box center [379, 313] width 125 height 157
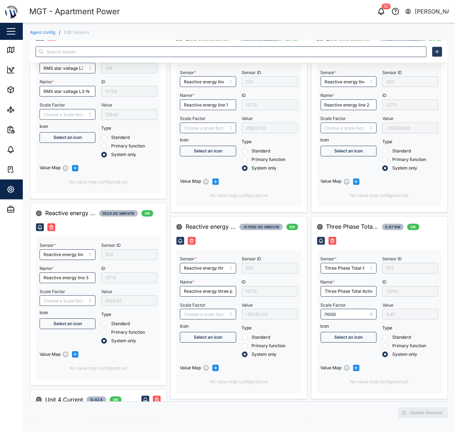
scroll to position [2293, 0]
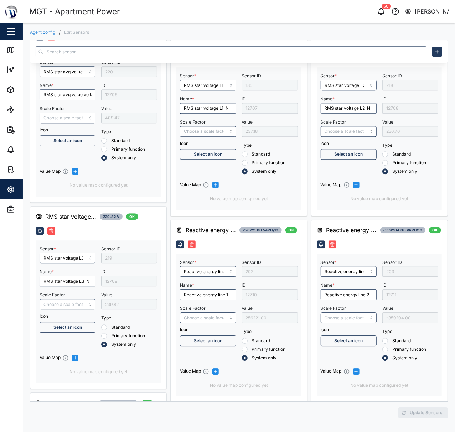
click at [163, 224] on div "RMS star voltage... 239.82 V OK Sensor * RMS star voltage L3-N Name * RMS star …" at bounding box center [98, 297] width 137 height 183
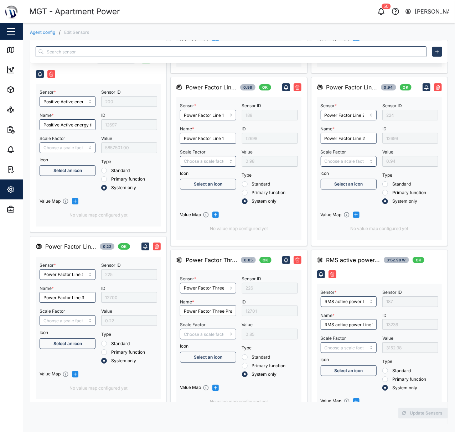
scroll to position [1294, 0]
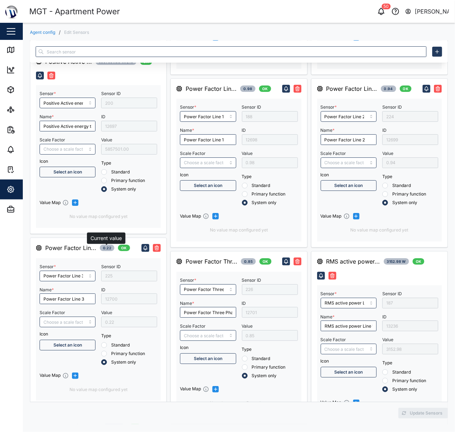
click at [104, 249] on span "0.22" at bounding box center [107, 248] width 8 height 6
click at [384, 92] on span "0.94" at bounding box center [388, 89] width 9 height 6
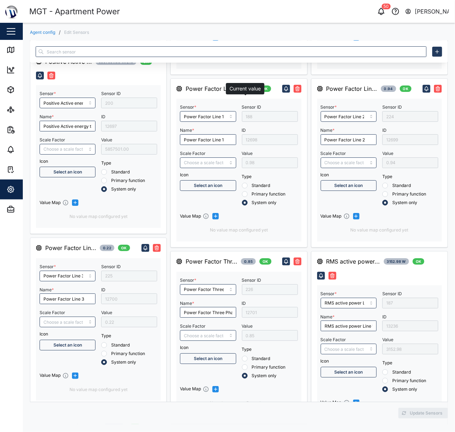
click at [244, 92] on span "0.98" at bounding box center [248, 89] width 9 height 6
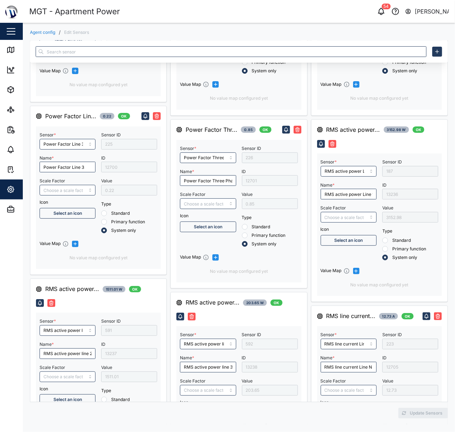
scroll to position [1141, 0]
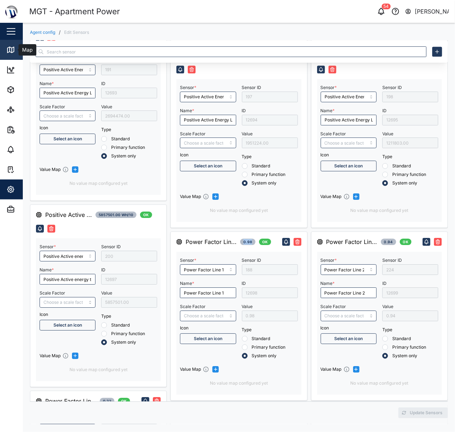
click at [11, 45] on link "Map" at bounding box center [46, 50] width 93 height 20
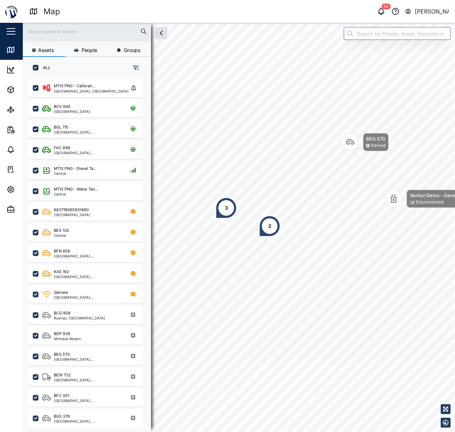
scroll to position [343, 110]
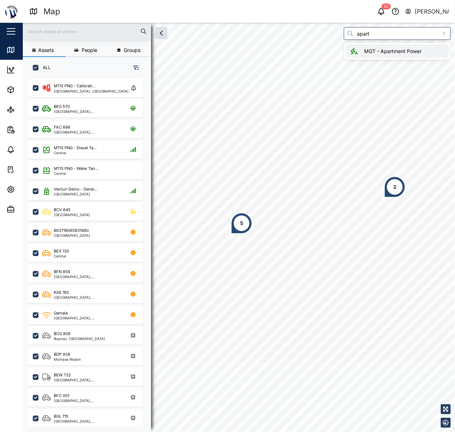
type input "MGT - Apartment Power"
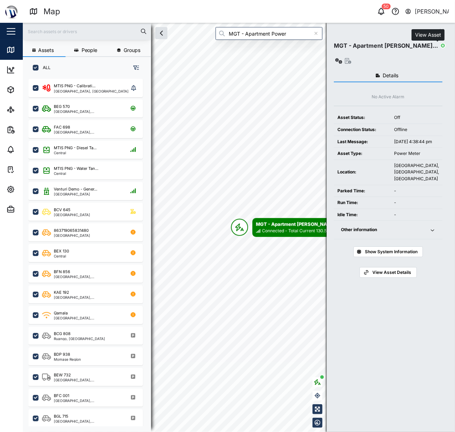
click at [352, 58] on icon "button" at bounding box center [348, 61] width 6 height 6
